Goal: Browse casually

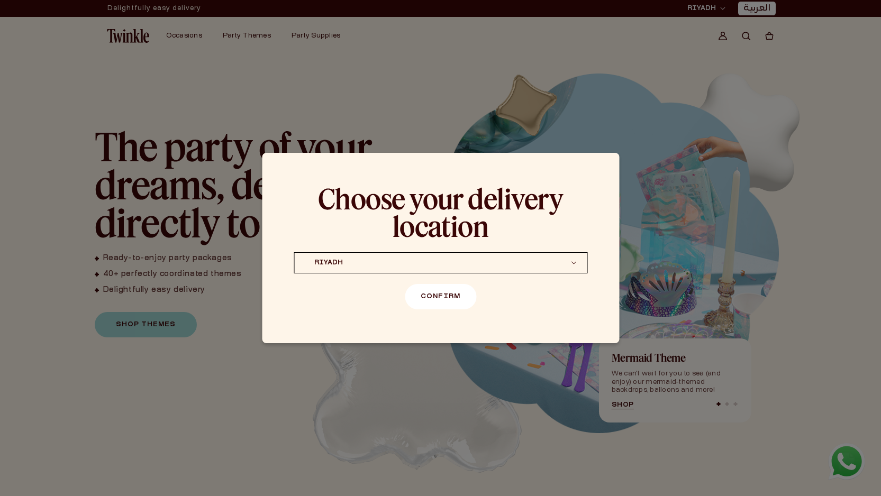
click at [440, 307] on button "Confirm" at bounding box center [440, 296] width 71 height 25
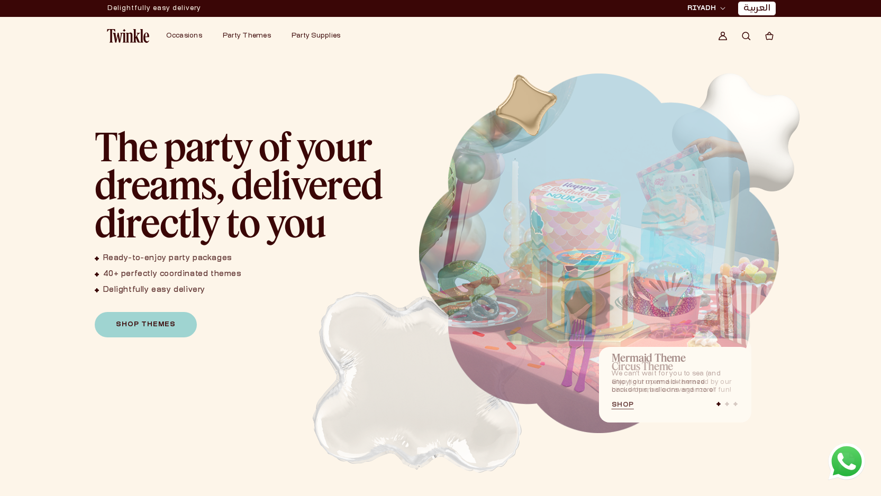
click at [559, 253] on img "1 / 3" at bounding box center [599, 254] width 360 height 360
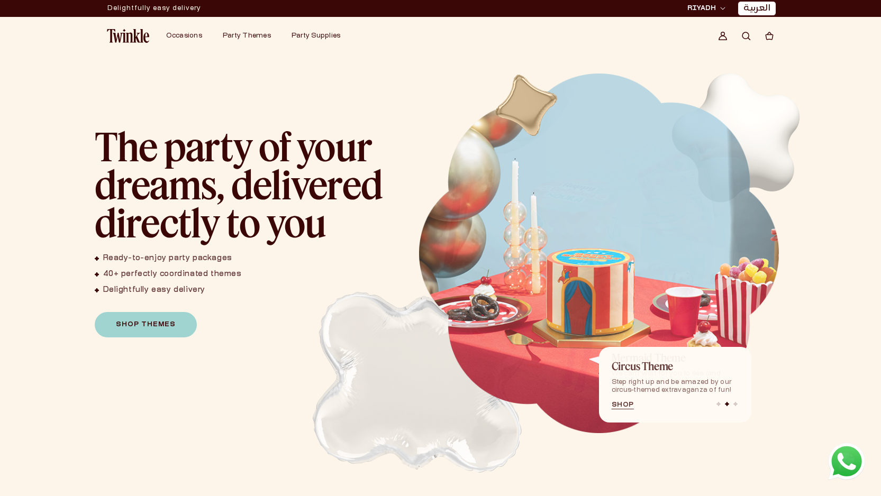
click at [701, 254] on img "2 / 3" at bounding box center [599, 254] width 360 height 360
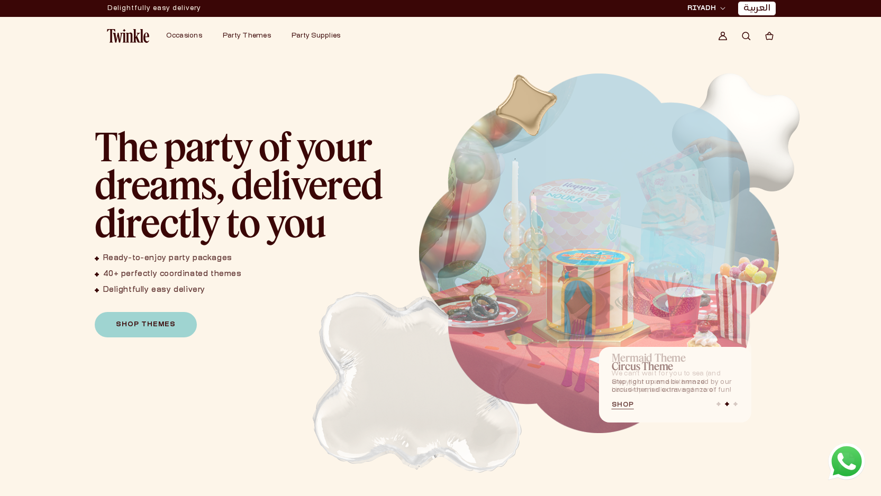
click at [664, 265] on div "Mermaid Theme We can't wait for you to sea (and enjoy) our mermaid-themed backd…" at bounding box center [599, 275] width 376 height 418
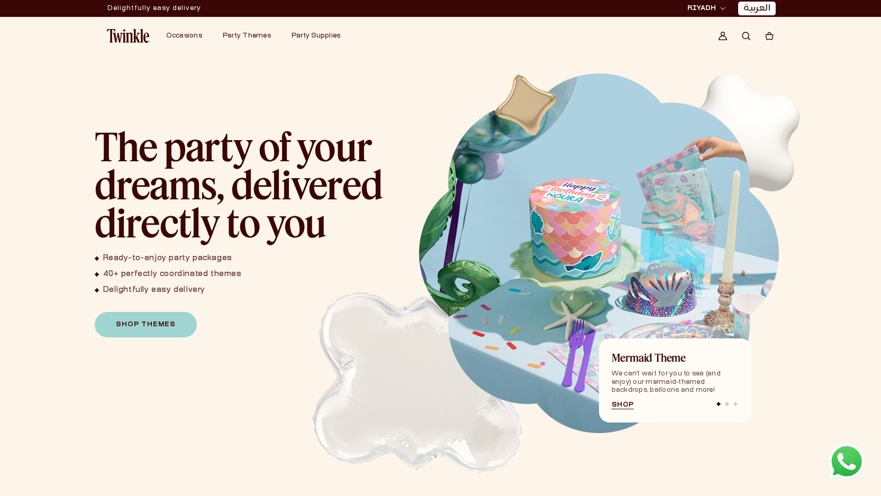
click at [644, 259] on img "1 / 3" at bounding box center [599, 254] width 360 height 360
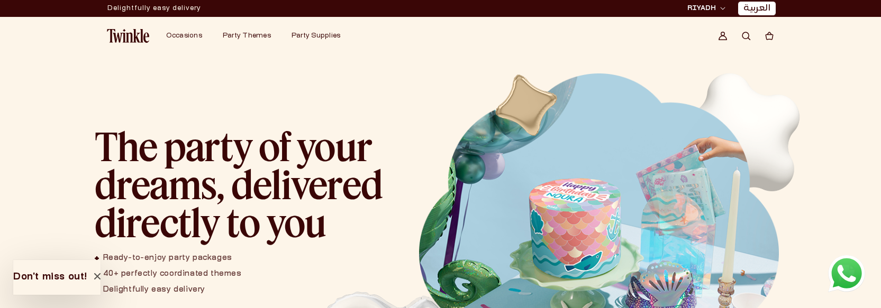
scroll to position [158, 0]
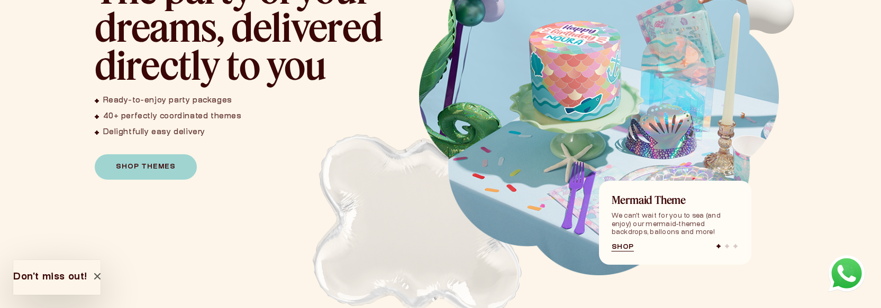
click at [279, 211] on img at bounding box center [411, 220] width 312 height 312
click at [273, 110] on img at bounding box center [411, 220] width 312 height 312
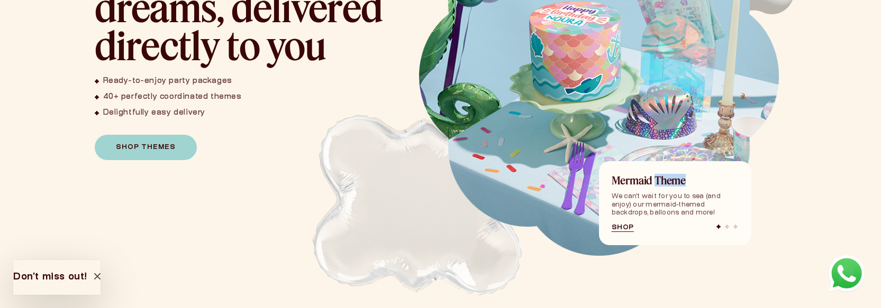
scroll to position [182, 0]
